Goal: Transaction & Acquisition: Purchase product/service

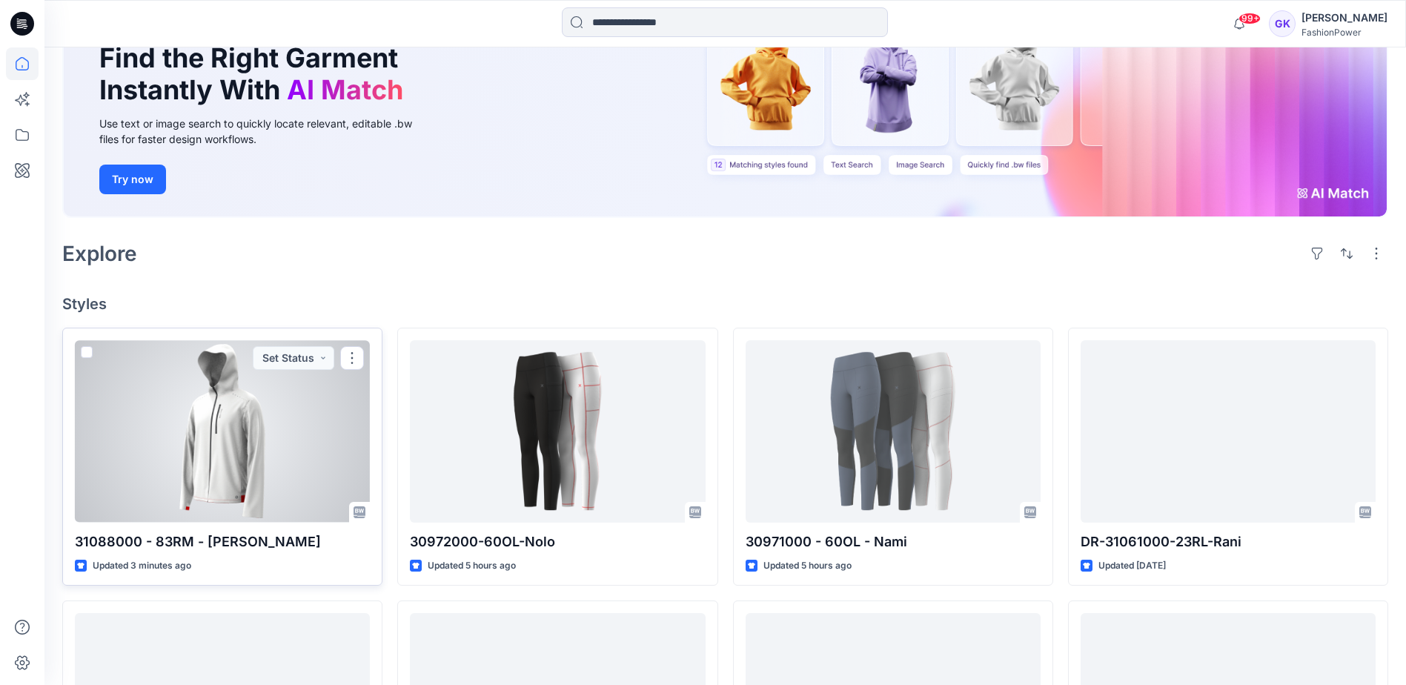
scroll to position [148, 0]
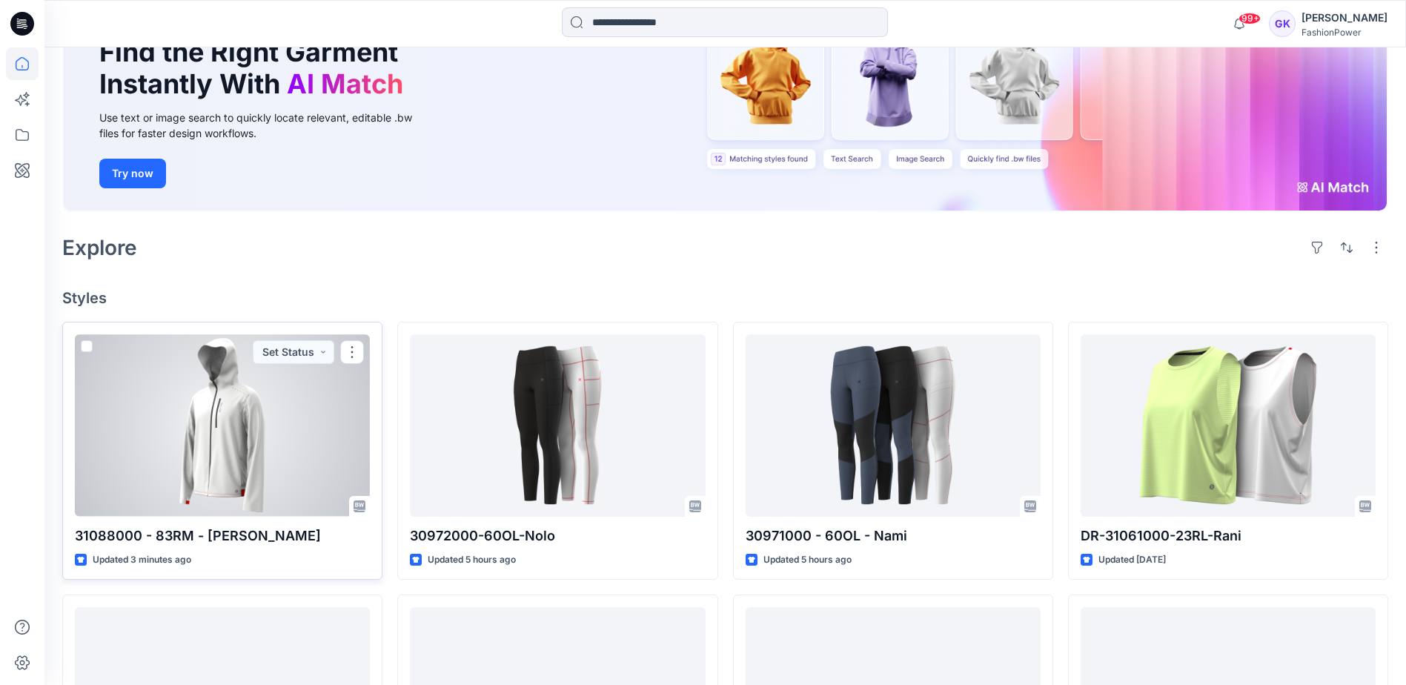
click at [271, 410] on div at bounding box center [222, 425] width 295 height 182
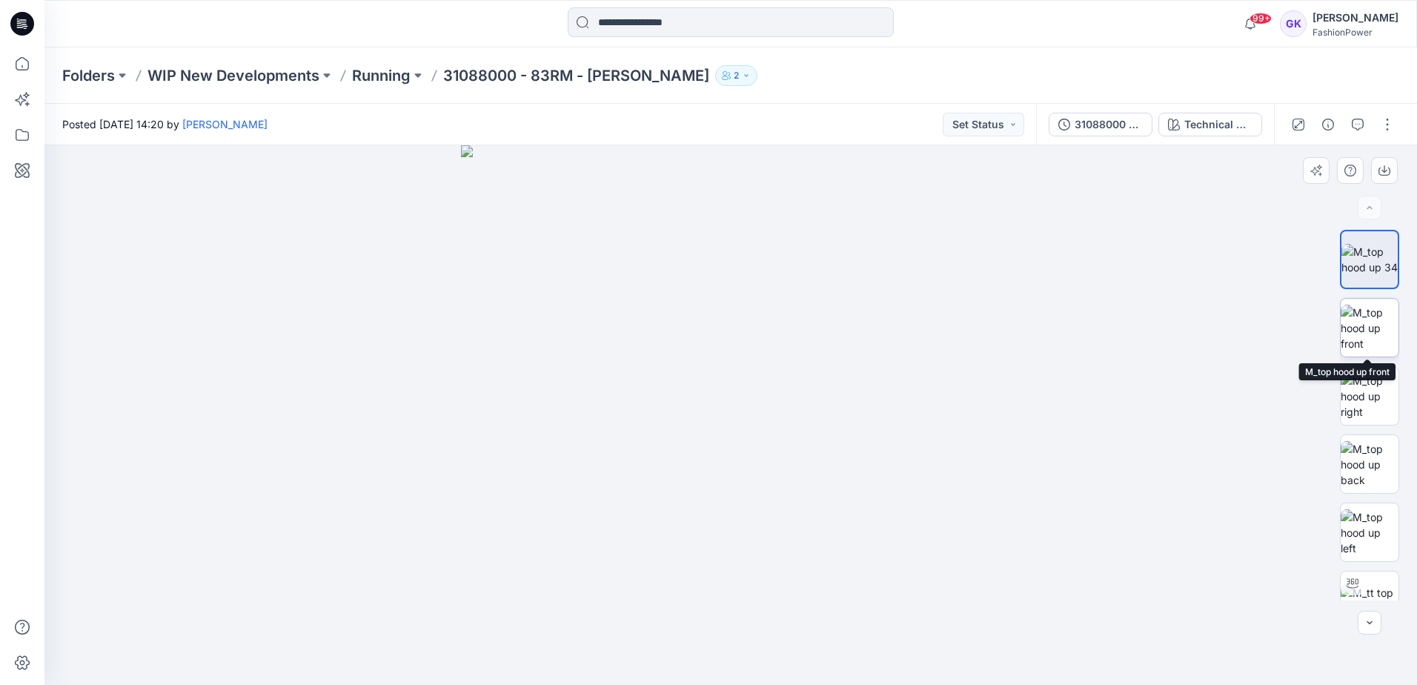
click at [1379, 333] on img at bounding box center [1370, 328] width 58 height 47
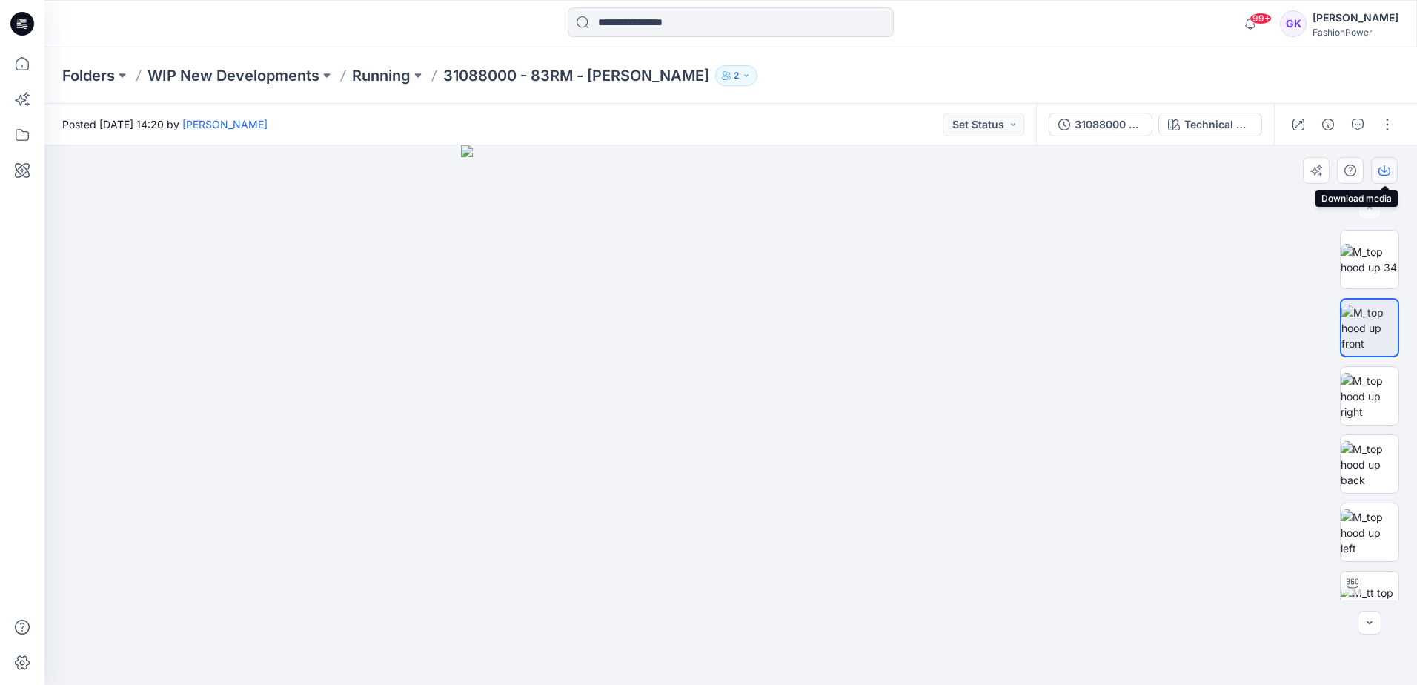
click at [1389, 170] on icon "button" at bounding box center [1385, 171] width 12 height 12
click at [1366, 468] on img at bounding box center [1370, 464] width 58 height 47
click at [1382, 162] on button "button" at bounding box center [1384, 170] width 27 height 27
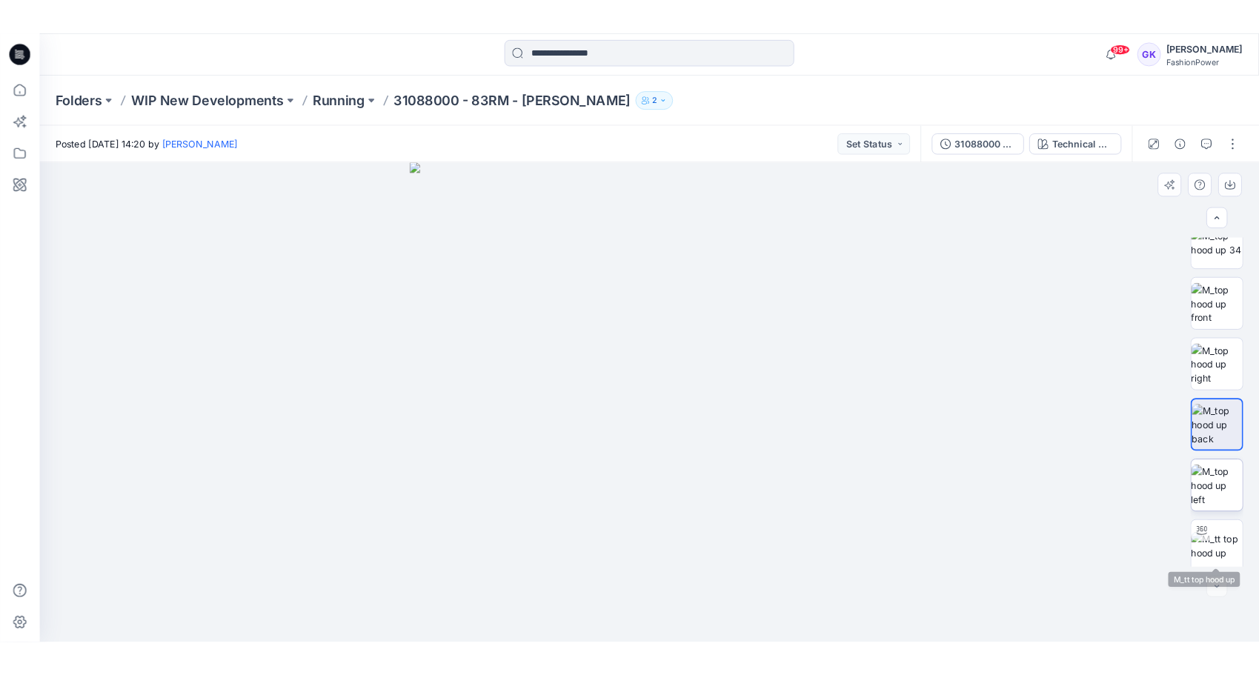
scroll to position [30, 0]
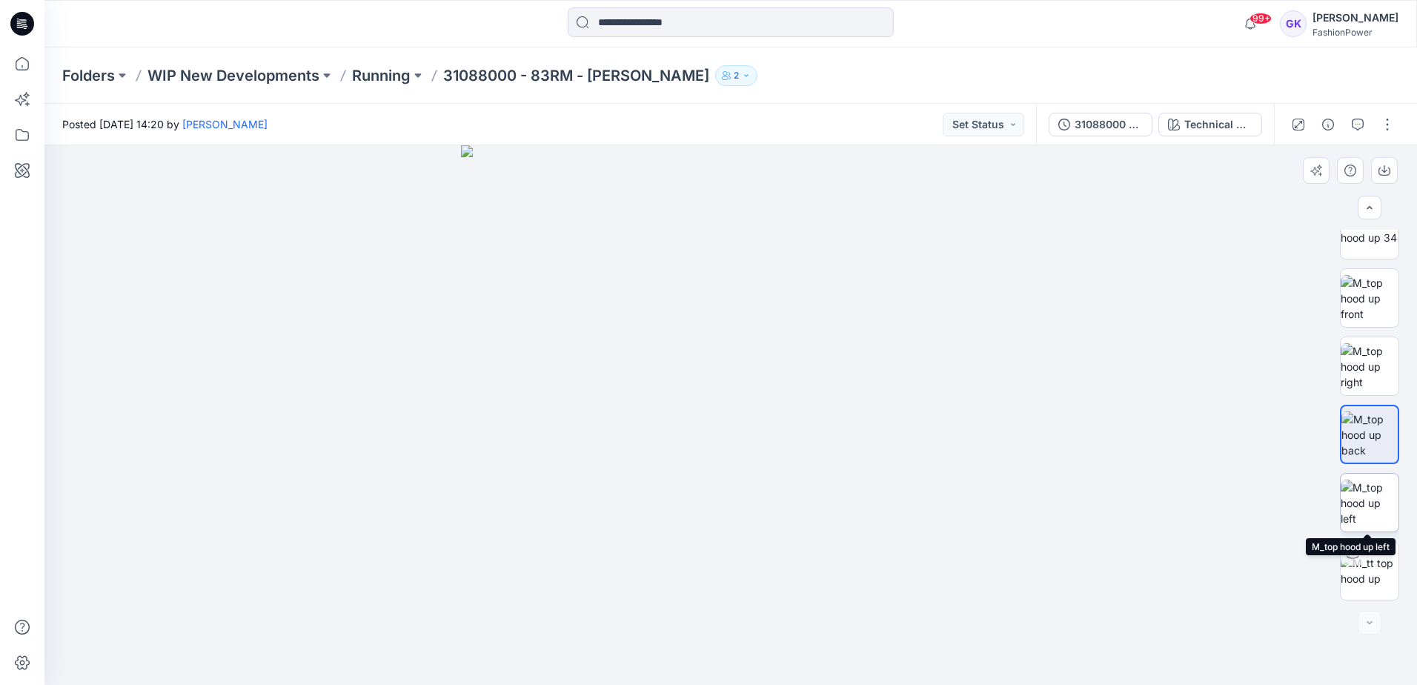
click at [1376, 491] on img at bounding box center [1370, 503] width 58 height 47
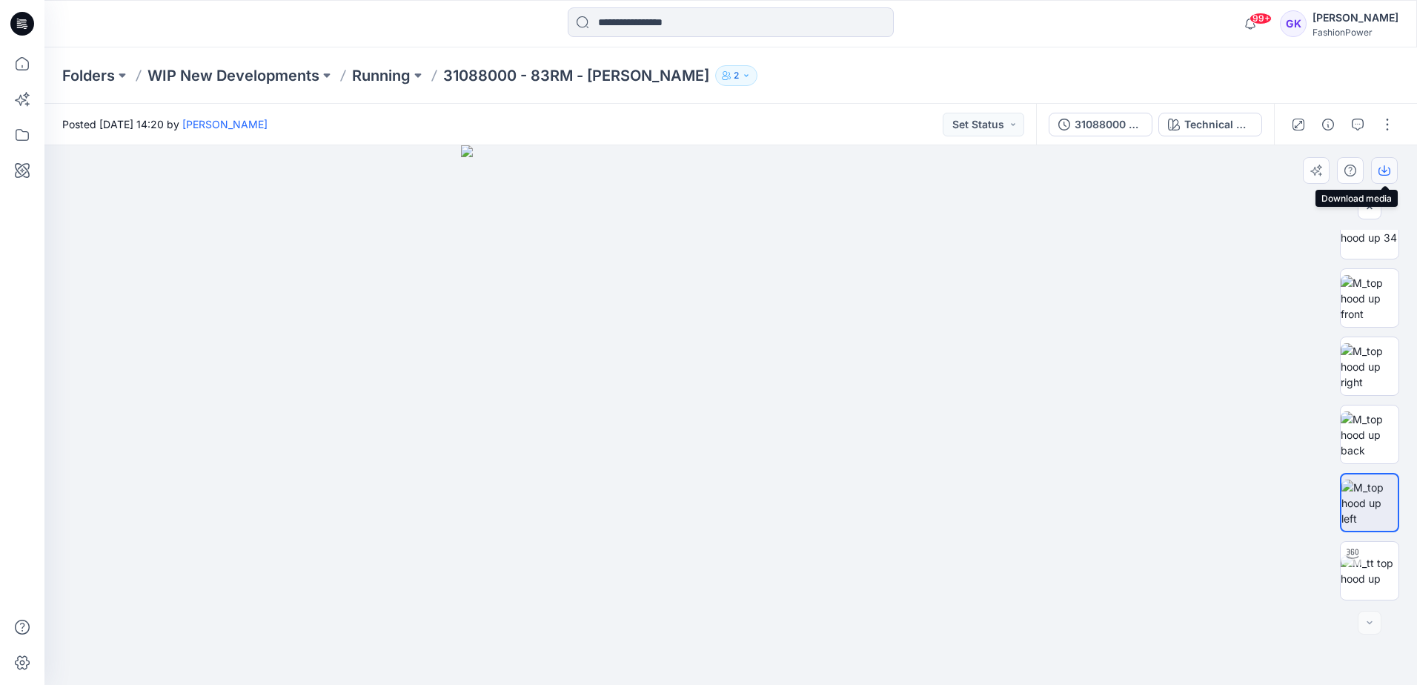
click at [1380, 166] on icon "button" at bounding box center [1385, 171] width 12 height 12
